Goal: Task Accomplishment & Management: Manage account settings

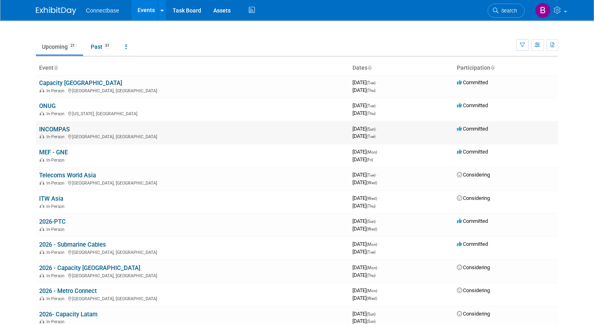
click at [55, 129] on link "INCOMPAS" at bounding box center [54, 129] width 31 height 7
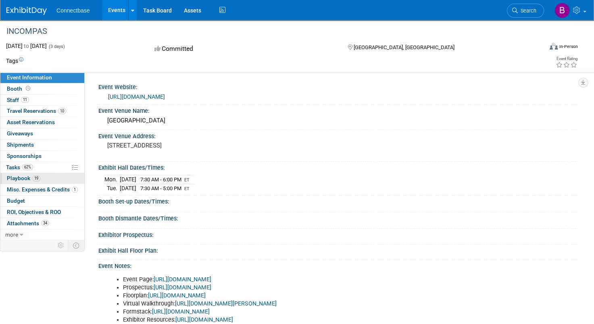
click at [33, 179] on span "19" at bounding box center [36, 178] width 8 height 6
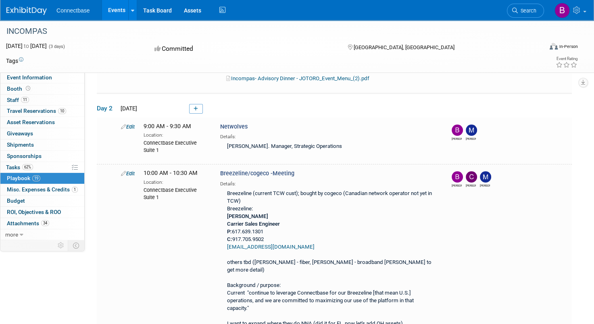
scroll to position [165, 0]
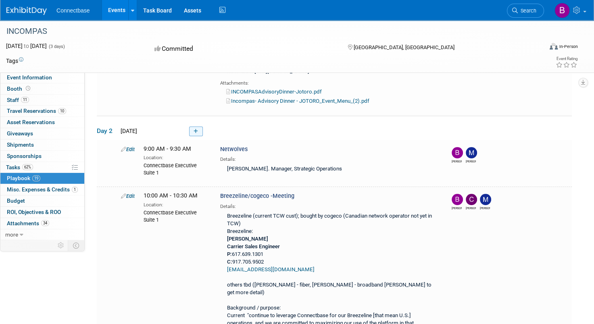
click at [192, 136] on link at bounding box center [196, 132] width 14 height 10
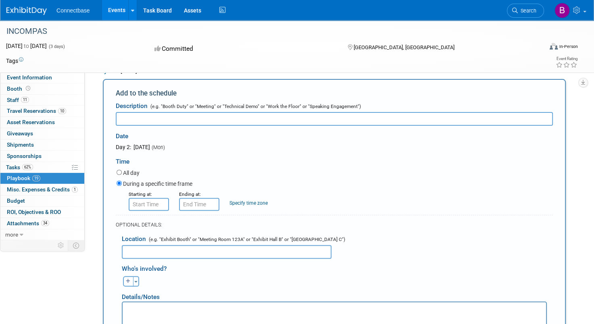
scroll to position [0, 0]
type input "Peninsula Fiber Network"
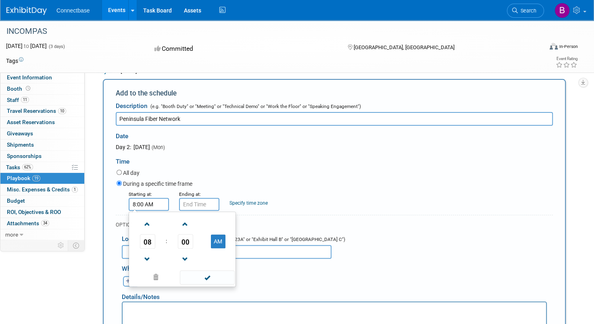
click at [141, 211] on input "8:00 AM" at bounding box center [149, 204] width 40 height 13
click at [146, 267] on span at bounding box center [147, 260] width 14 height 14
click at [144, 232] on span at bounding box center [147, 224] width 14 height 14
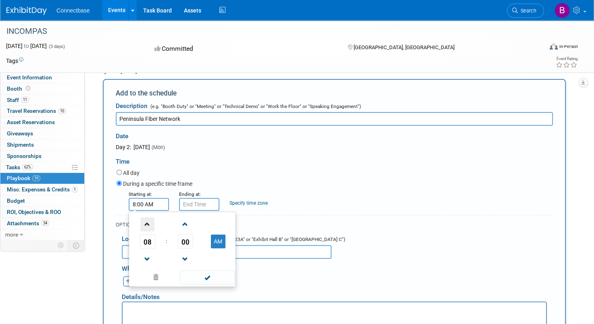
click at [144, 232] on span at bounding box center [147, 224] width 14 height 14
click at [186, 249] on span "00" at bounding box center [185, 241] width 15 height 15
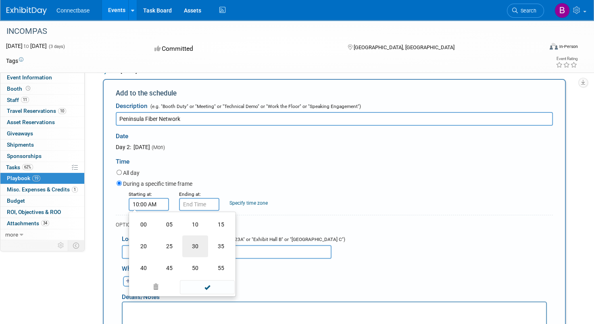
click at [198, 257] on td "30" at bounding box center [195, 247] width 26 height 22
type input "10:30 AM"
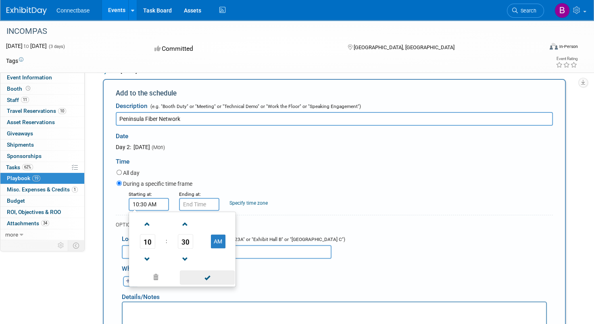
click at [213, 285] on span at bounding box center [207, 278] width 54 height 14
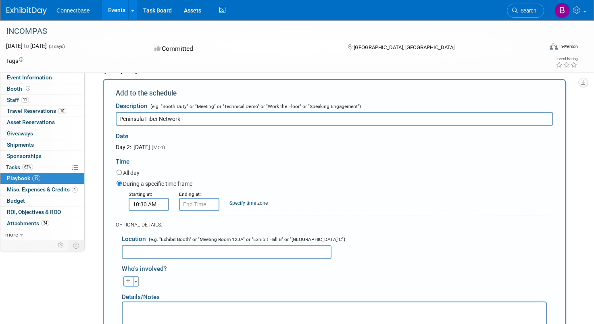
type input "10:30 AM"
click at [192, 211] on input "10:30 AM" at bounding box center [199, 204] width 40 height 13
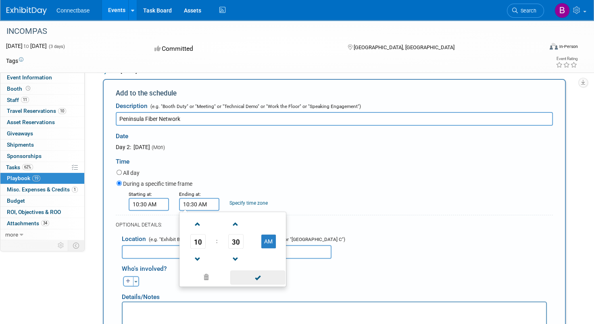
click at [253, 285] on span at bounding box center [257, 278] width 54 height 14
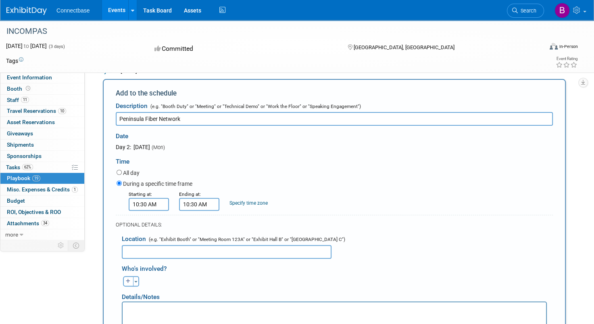
click at [190, 259] on input "text" at bounding box center [227, 252] width 210 height 14
type input "TBD"
click at [129, 284] on icon "button" at bounding box center [128, 281] width 5 height 5
select select
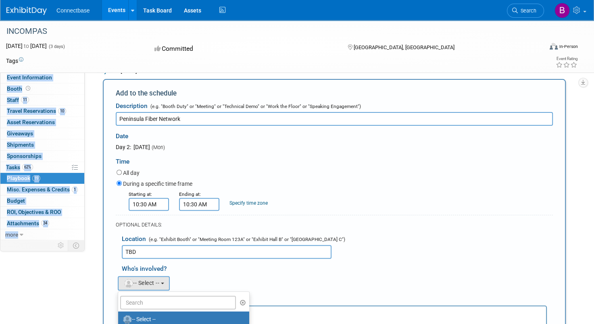
drag, startPoint x: 593, startPoint y: 73, endPoint x: 597, endPoint y: 82, distance: 10.0
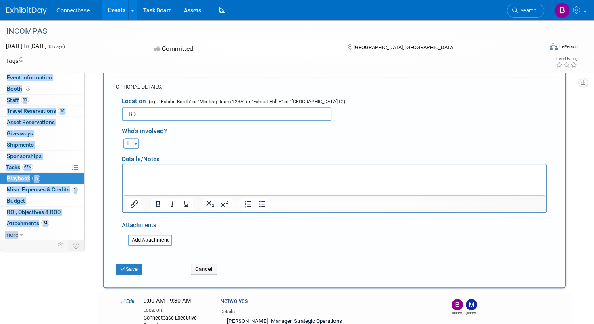
scroll to position [414, 0]
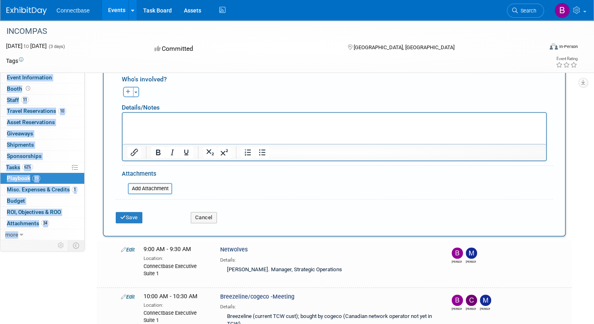
click at [226, 97] on div "Ben remove Brian remove Brian remove (me)" at bounding box center [337, 91] width 443 height 13
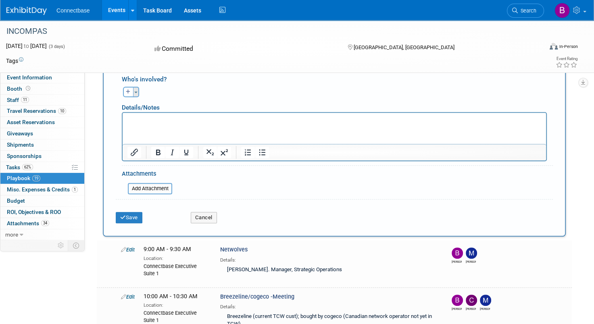
click at [137, 93] on span "button" at bounding box center [135, 93] width 3 height 2
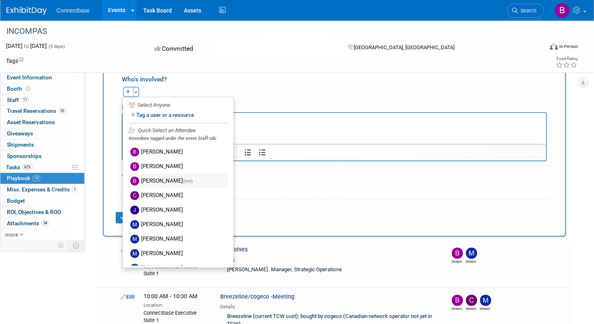
click at [155, 188] on label "Brian Maggiacomo (me)" at bounding box center [178, 181] width 100 height 15
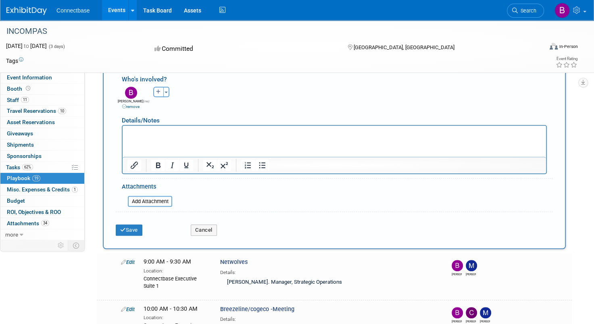
click at [133, 240] on div "Save Cancel" at bounding box center [334, 227] width 437 height 25
click at [131, 236] on button "Save" at bounding box center [129, 230] width 27 height 11
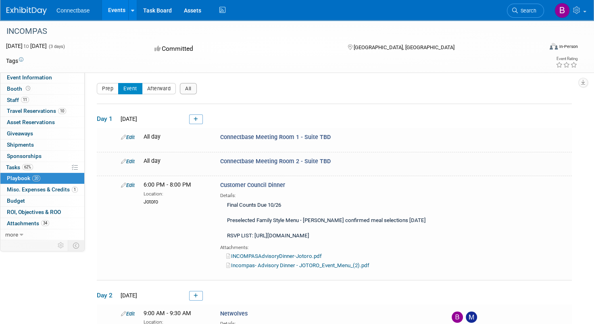
scroll to position [395, 0]
